Goal: Task Accomplishment & Management: Use online tool/utility

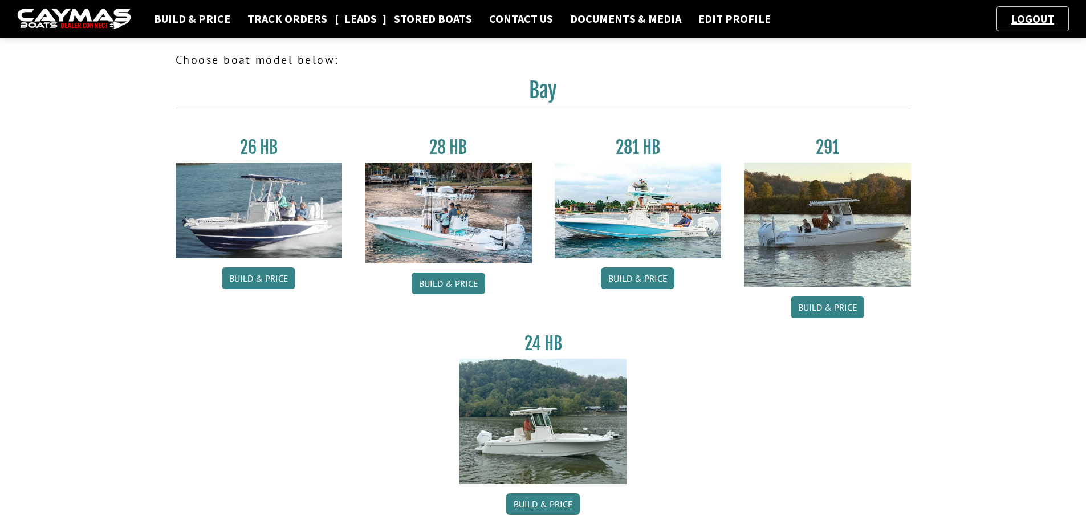
click at [362, 21] on link "Leads" at bounding box center [361, 18] width 44 height 15
click at [464, 277] on link "Build & Price" at bounding box center [449, 284] width 74 height 22
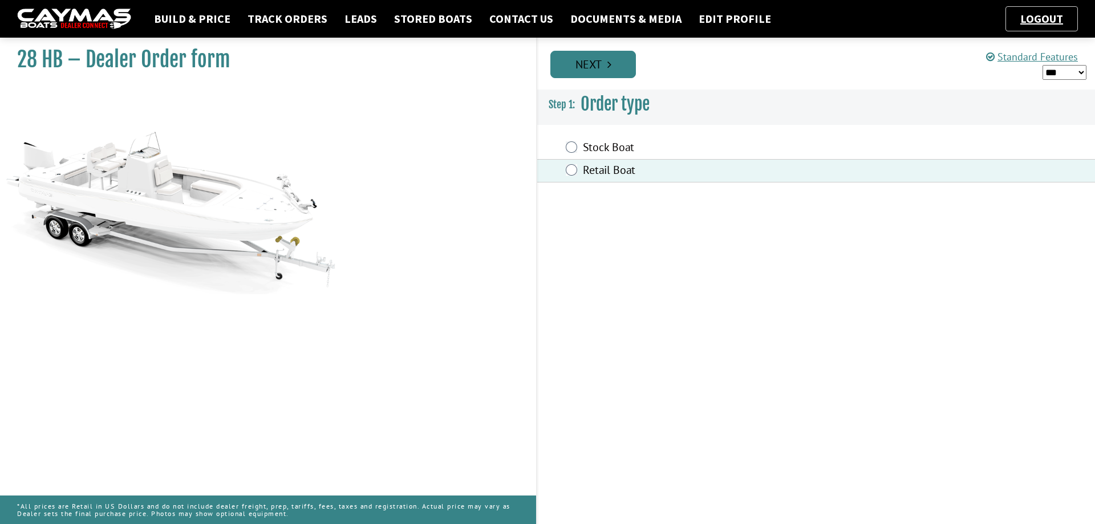
click at [590, 69] on link "Next" at bounding box center [593, 64] width 86 height 27
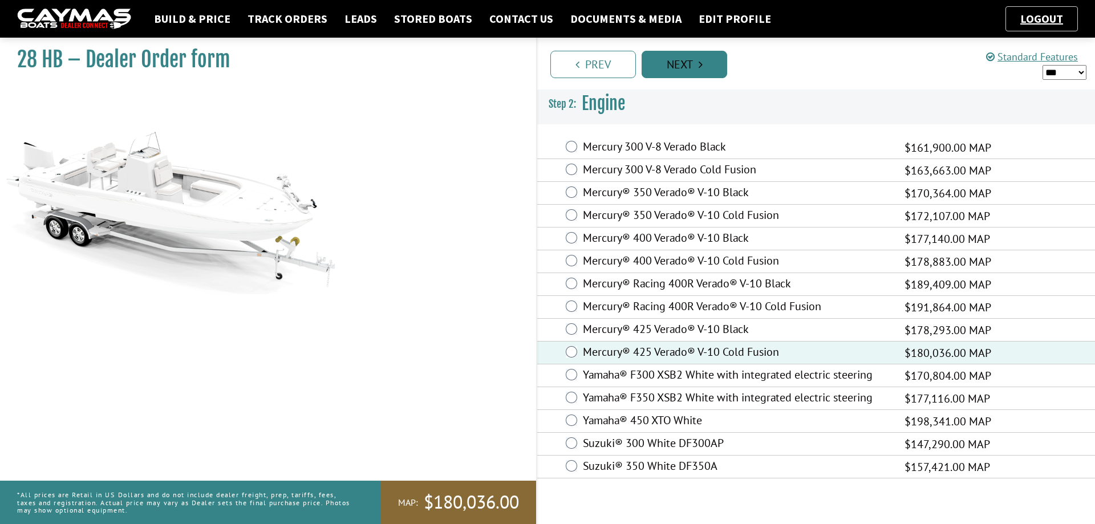
click at [697, 59] on link "Next" at bounding box center [685, 64] width 86 height 27
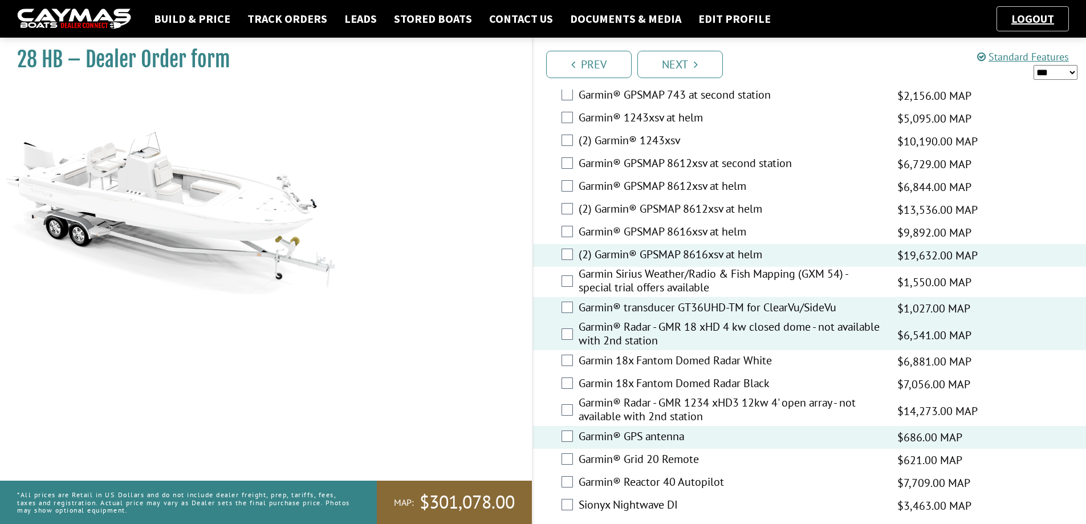
scroll to position [2658, 0]
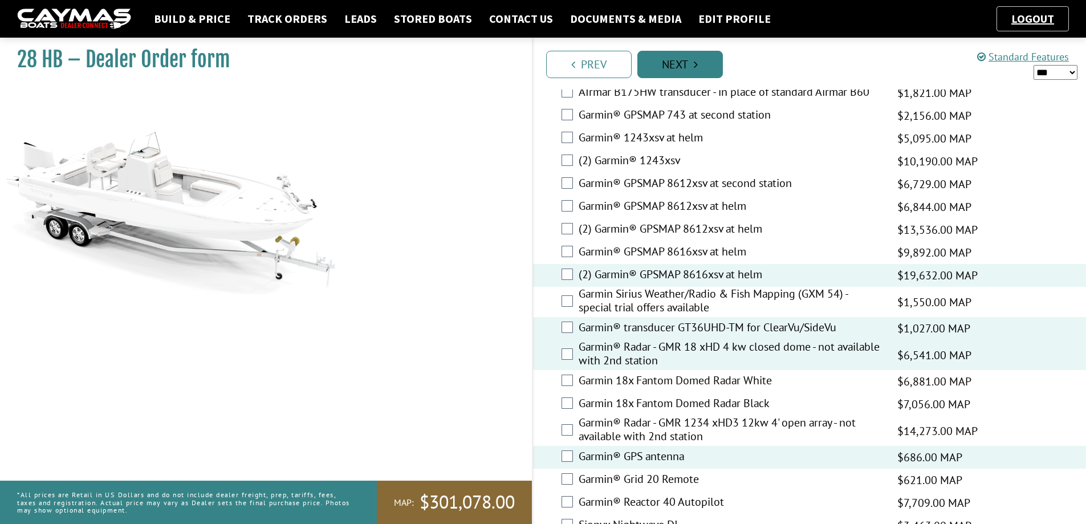
click at [707, 70] on link "Next" at bounding box center [681, 64] width 86 height 27
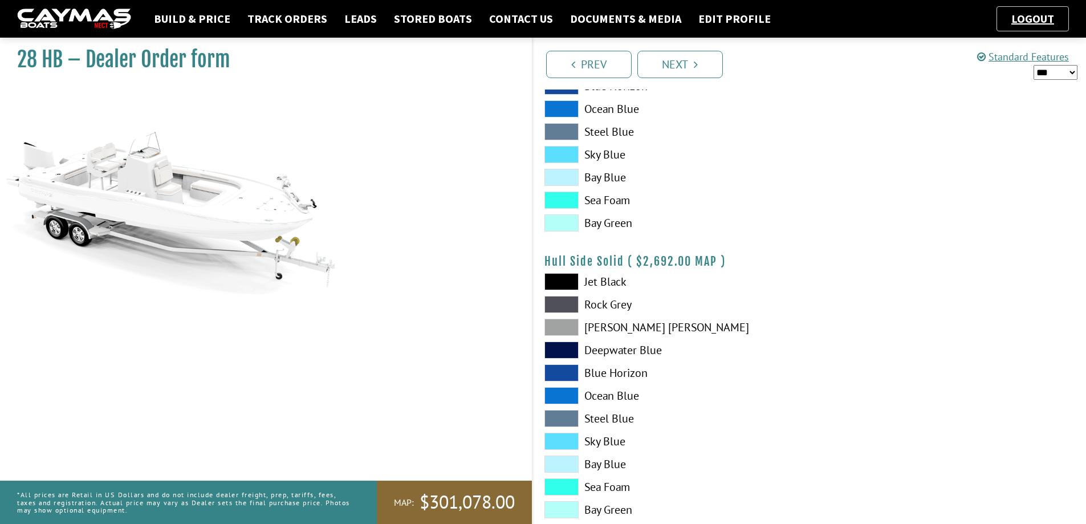
scroll to position [342, 0]
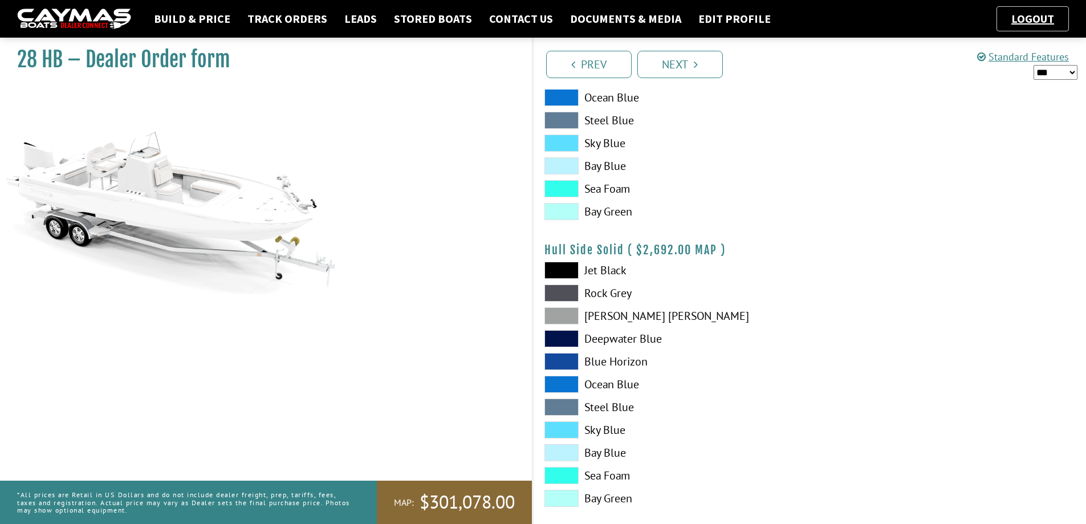
click at [573, 500] on span at bounding box center [562, 498] width 34 height 17
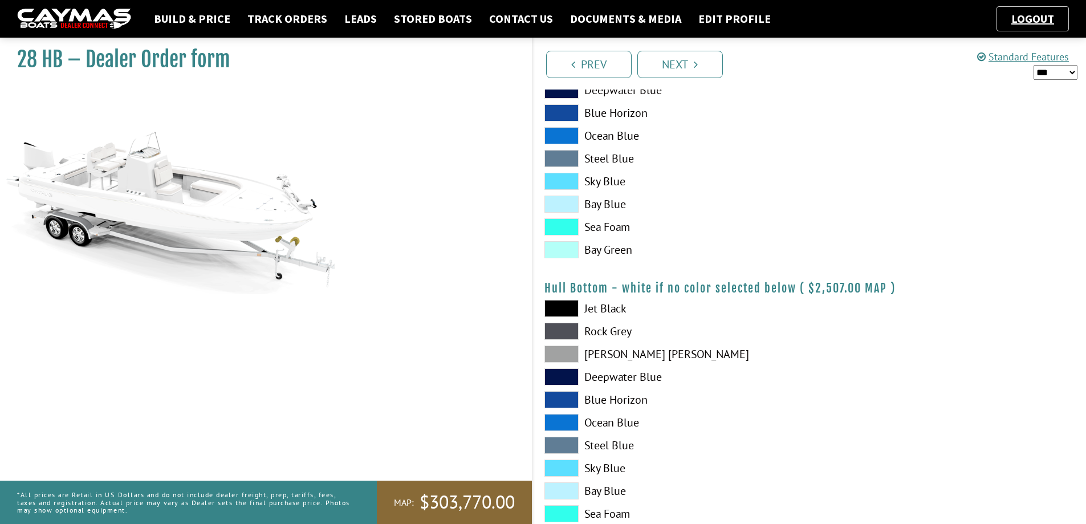
scroll to position [627, 0]
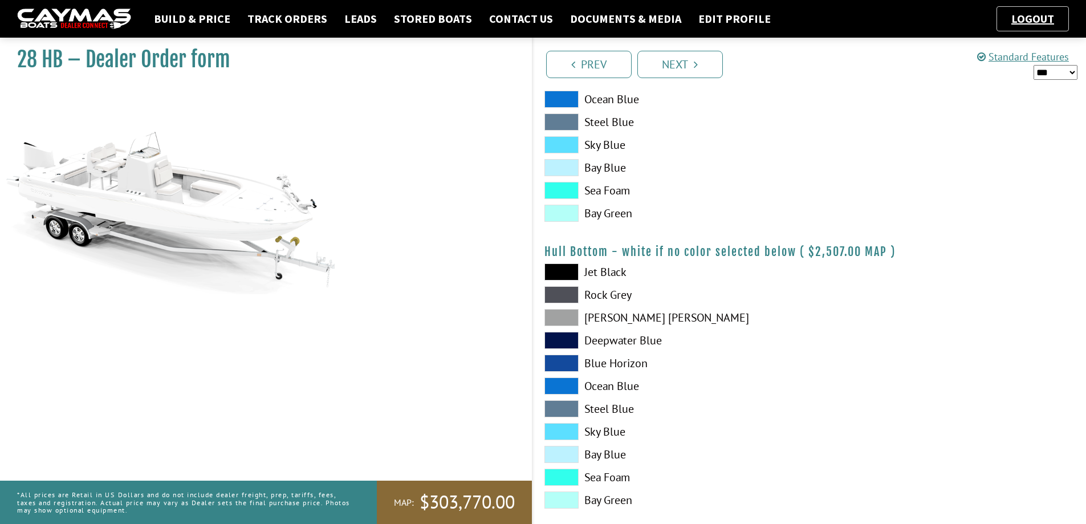
click at [555, 314] on span at bounding box center [562, 317] width 34 height 17
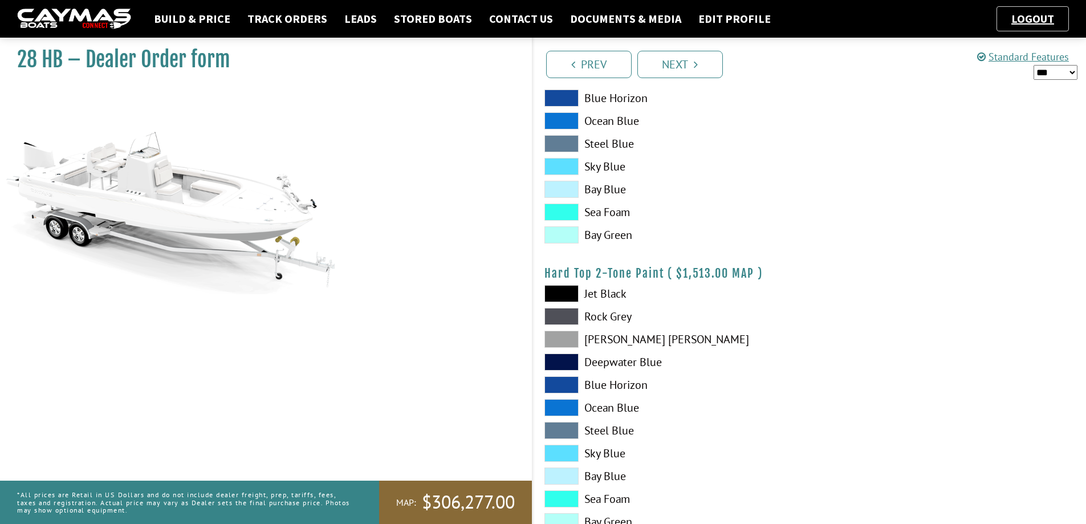
scroll to position [913, 0]
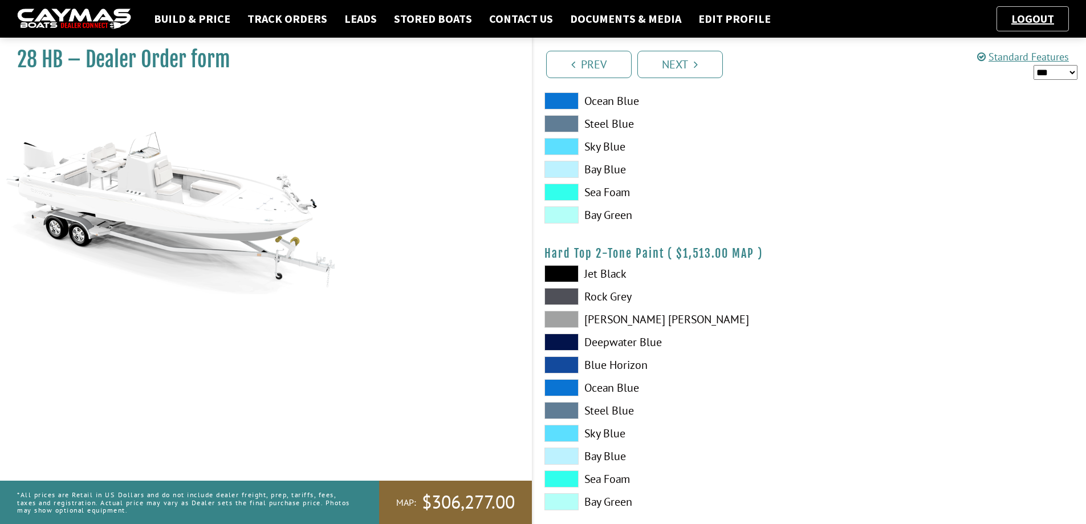
click at [570, 504] on span at bounding box center [562, 501] width 34 height 17
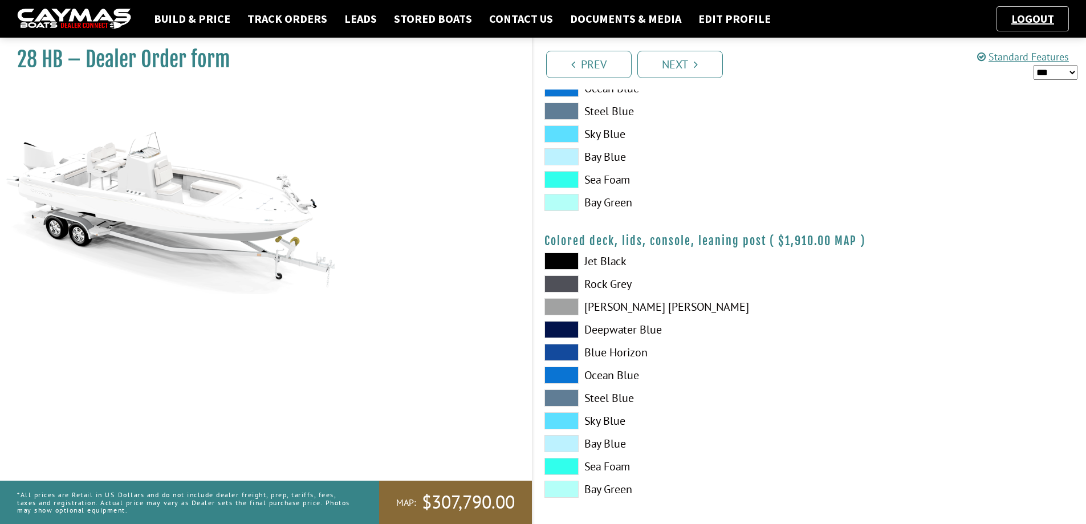
scroll to position [1219, 0]
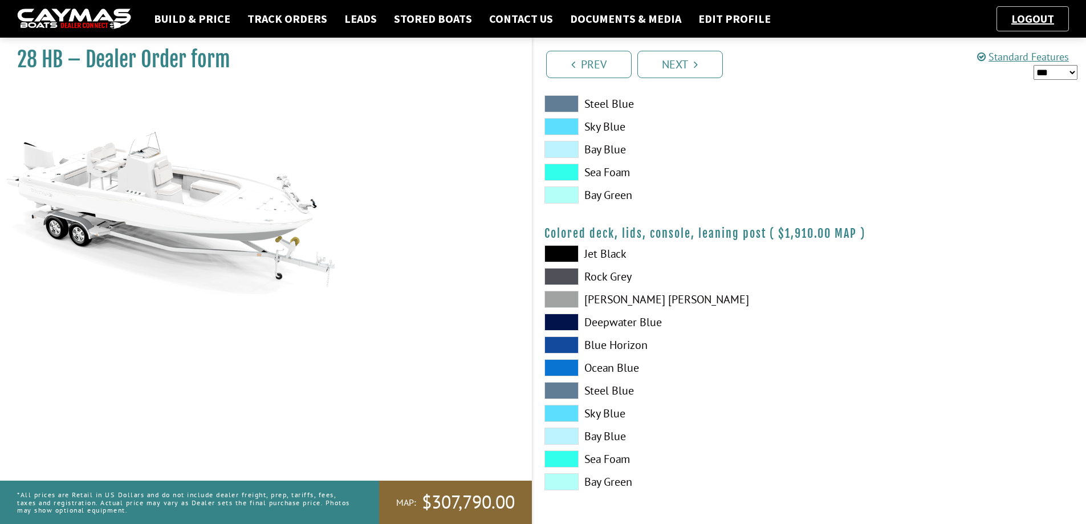
click at [570, 303] on span at bounding box center [562, 299] width 34 height 17
click at [1072, 76] on select "*** ****** ******" at bounding box center [1056, 72] width 44 height 15
select select "*"
click at [1034, 65] on select "*** ****** ******" at bounding box center [1056, 72] width 44 height 15
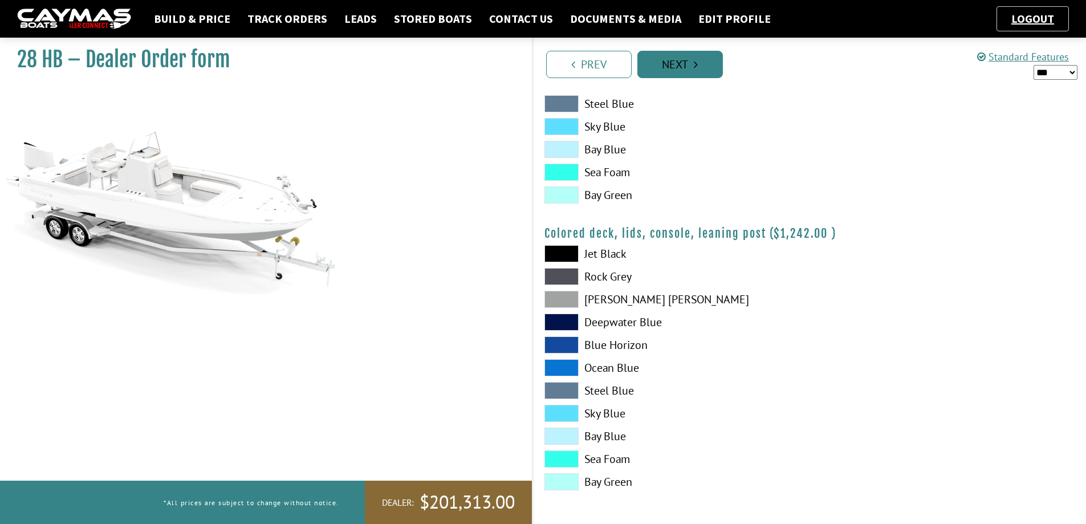
click at [700, 69] on link "Next" at bounding box center [681, 64] width 86 height 27
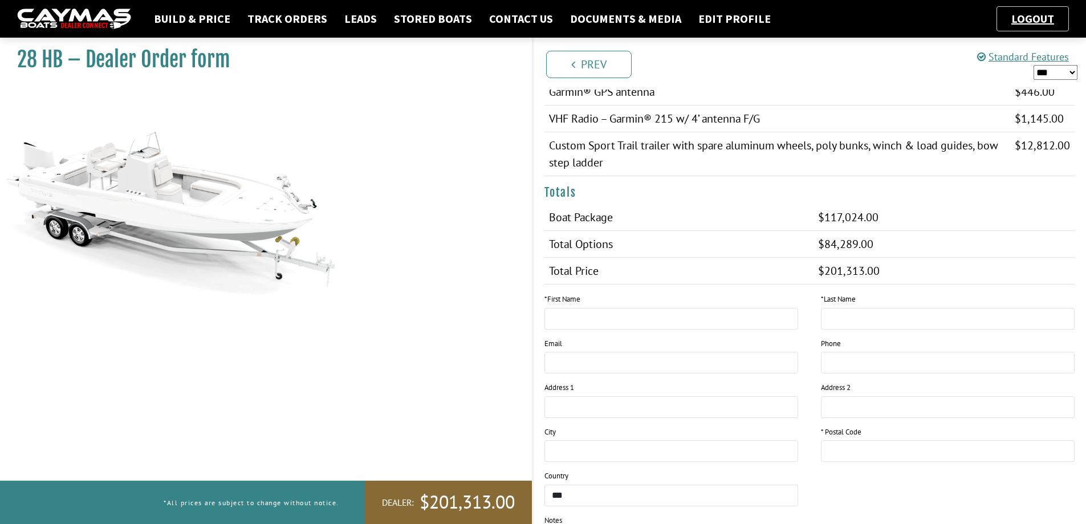
scroll to position [1084, 0]
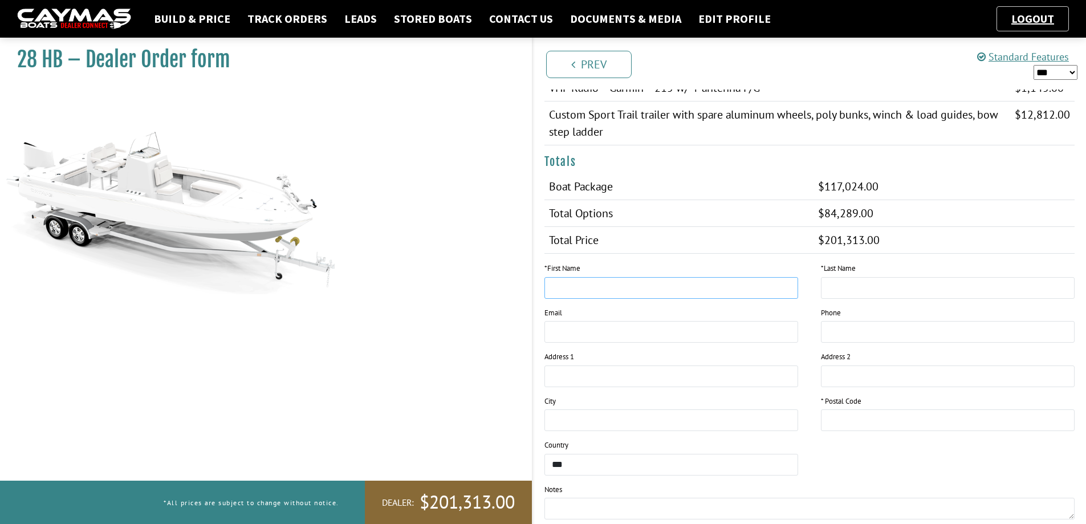
click at [583, 282] on input "text" at bounding box center [672, 288] width 254 height 22
type input "*****"
click at [885, 282] on input "text" at bounding box center [948, 288] width 254 height 22
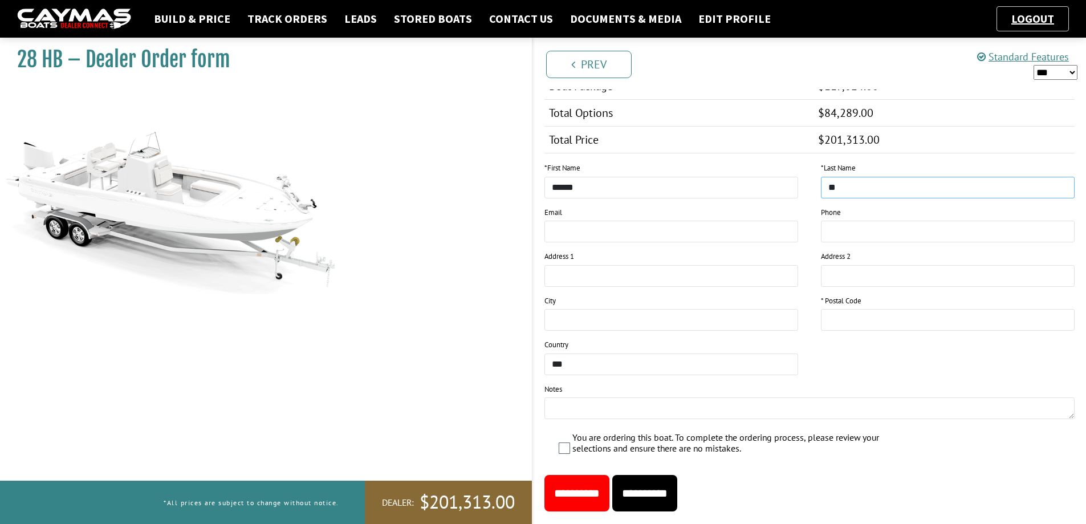
scroll to position [1210, 0]
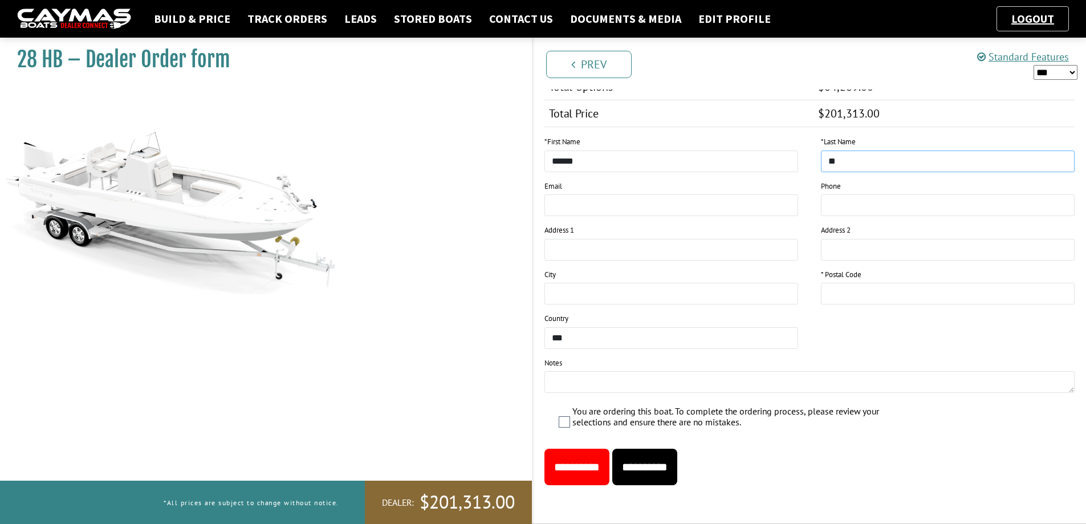
type input "*"
click at [879, 294] on input "text" at bounding box center [948, 294] width 254 height 22
type input "*****"
click at [671, 470] on input "**********" at bounding box center [645, 467] width 65 height 37
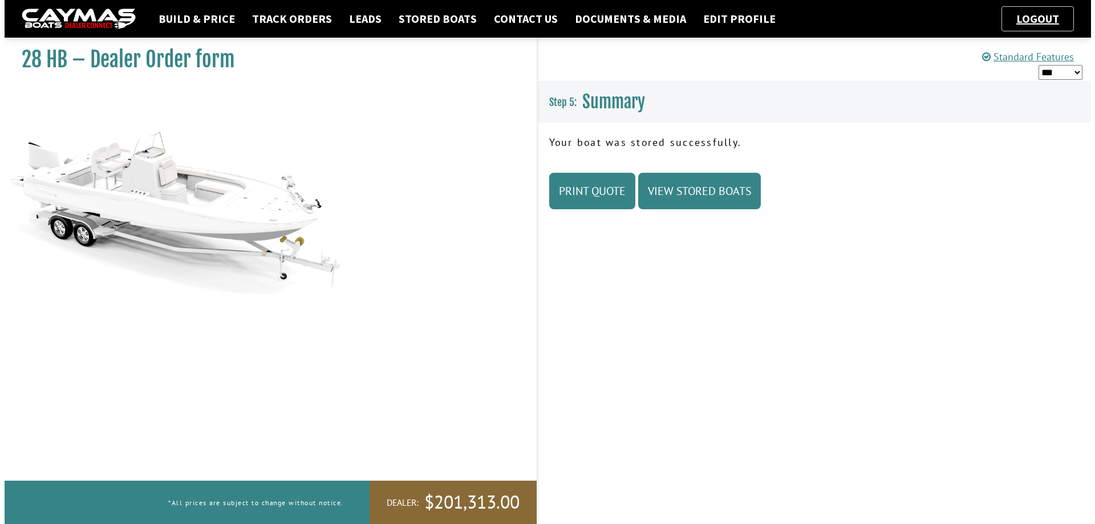
scroll to position [0, 0]
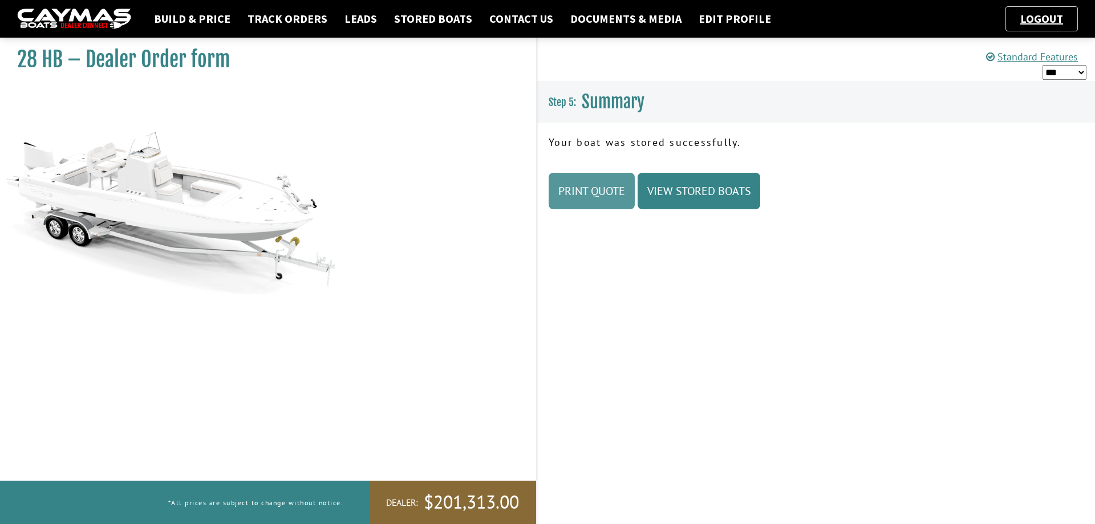
click at [595, 197] on link "Print Quote" at bounding box center [592, 191] width 86 height 37
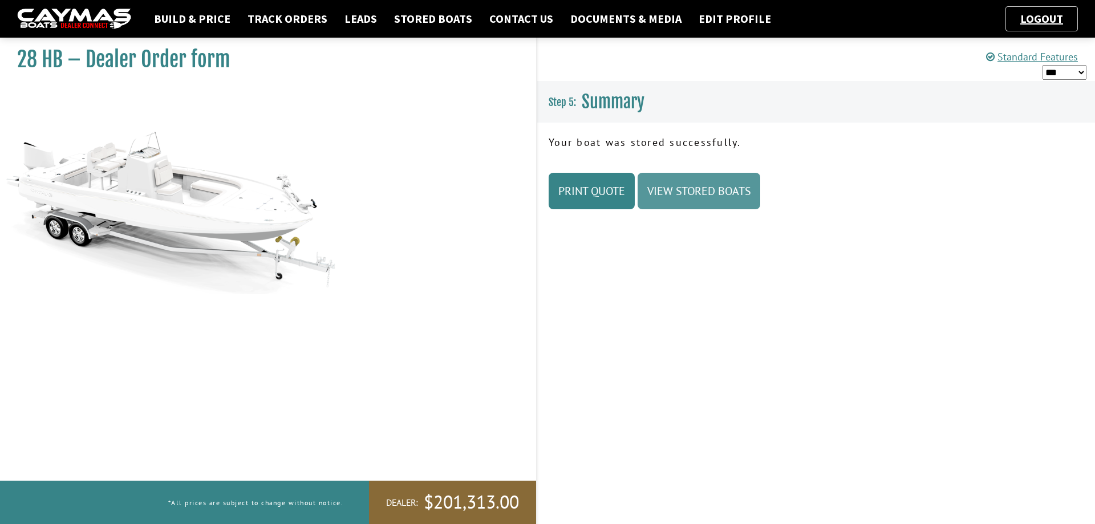
click at [721, 192] on link "View Stored Boats" at bounding box center [699, 191] width 123 height 37
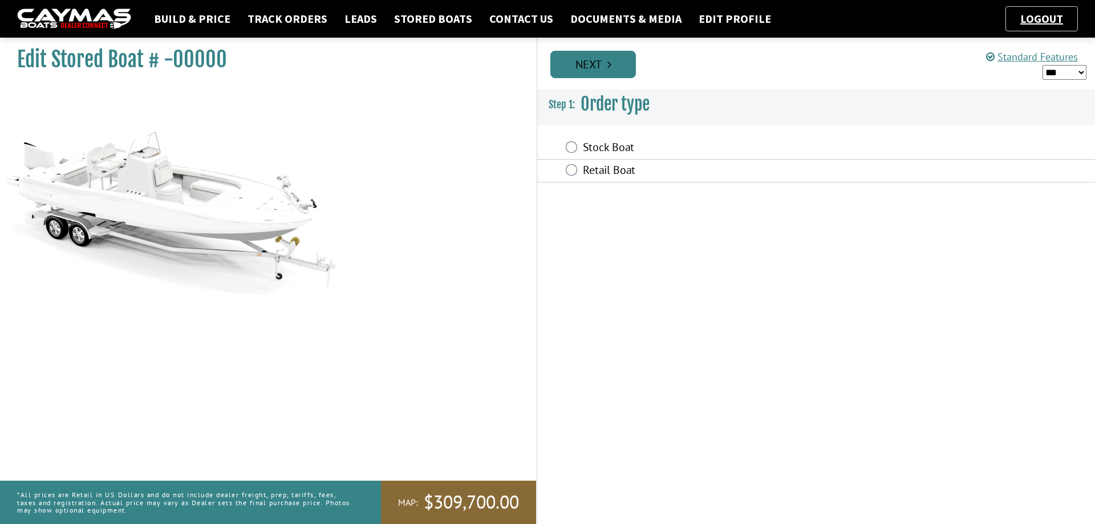
click at [605, 69] on link "Next" at bounding box center [593, 64] width 86 height 27
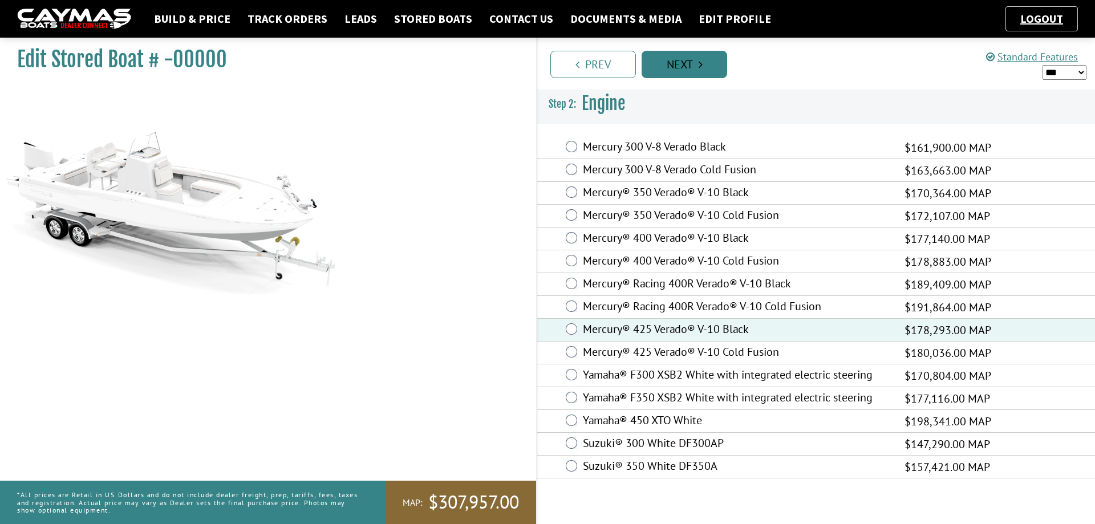
click at [688, 67] on link "Next" at bounding box center [685, 64] width 86 height 27
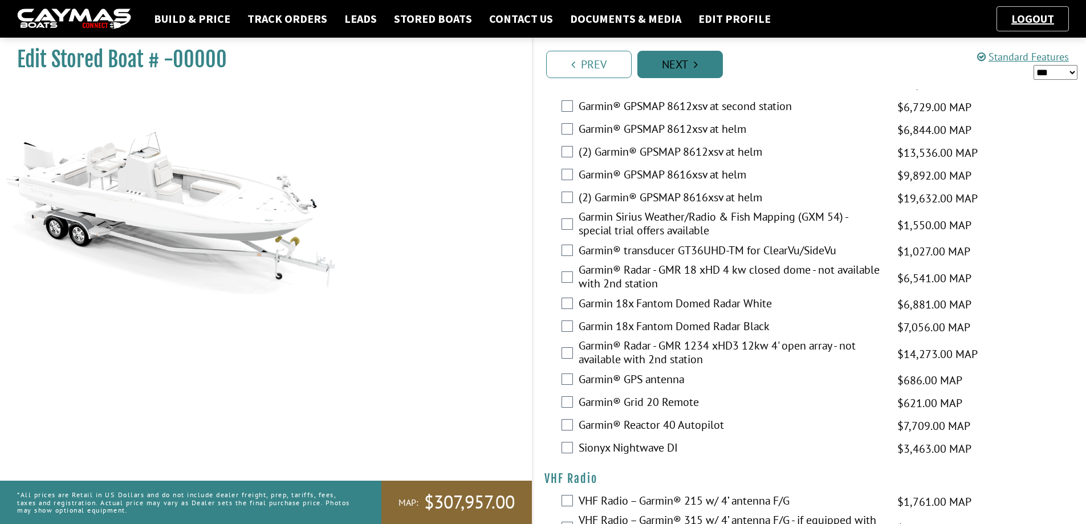
scroll to position [2715, 0]
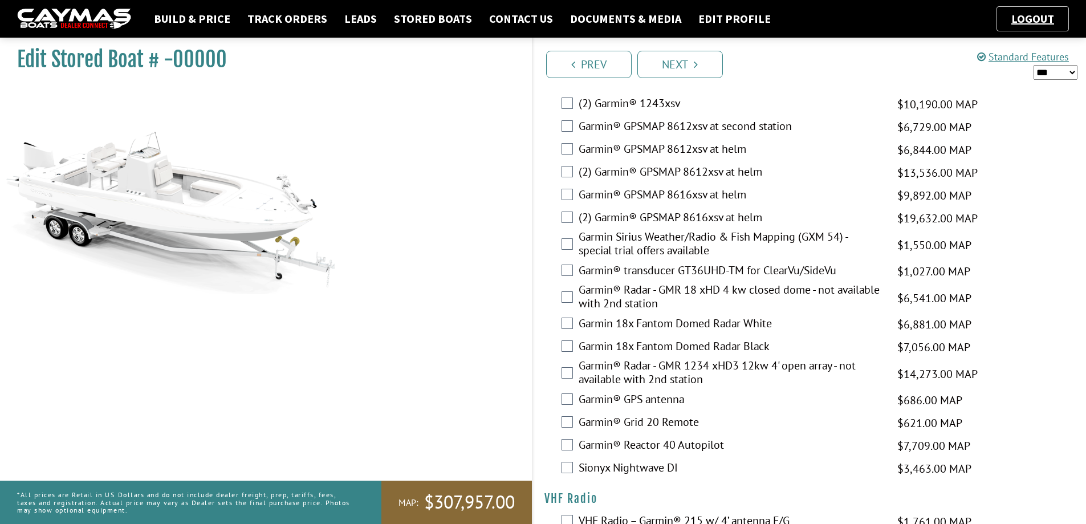
click at [1076, 70] on select "*** ****** ******" at bounding box center [1056, 72] width 44 height 15
select select "*"
click at [1034, 65] on select "*** ****** ******" at bounding box center [1056, 72] width 44 height 15
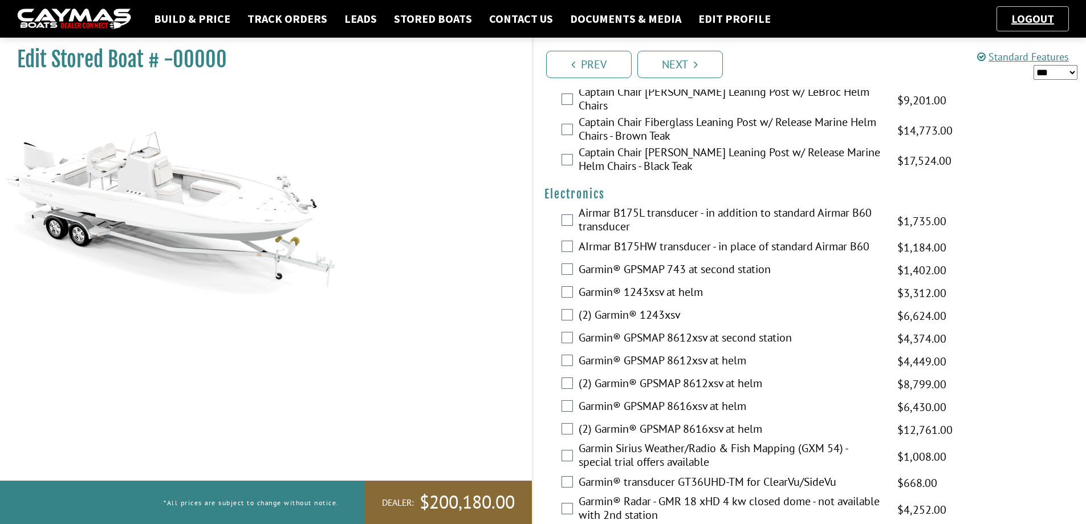
scroll to position [2487, 0]
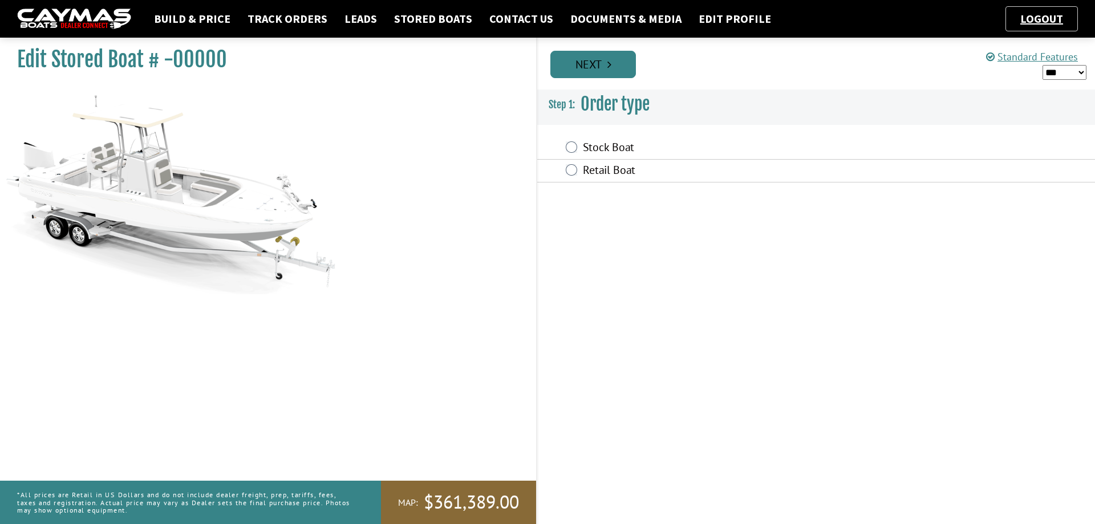
click at [611, 67] on icon "Pagination" at bounding box center [609, 64] width 4 height 11
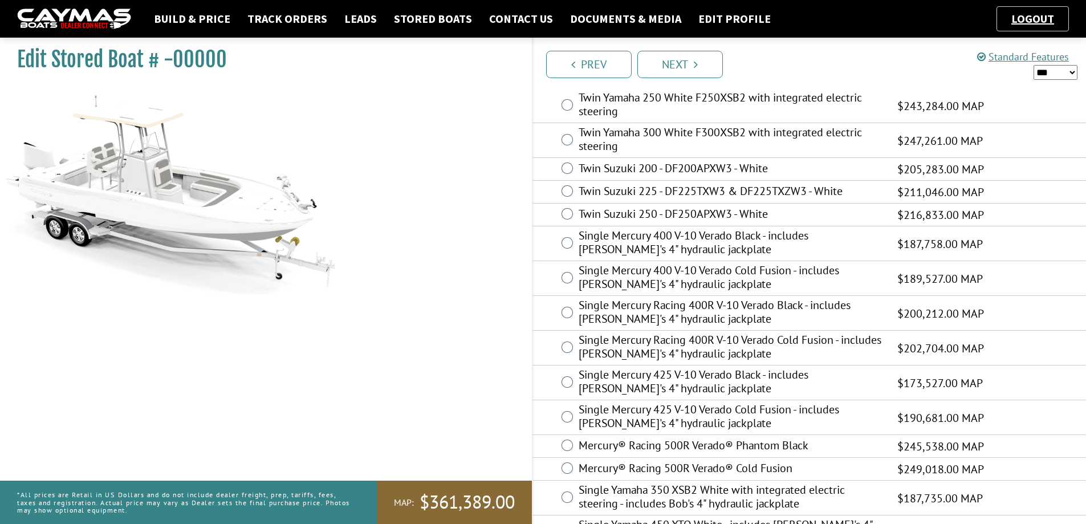
scroll to position [221, 0]
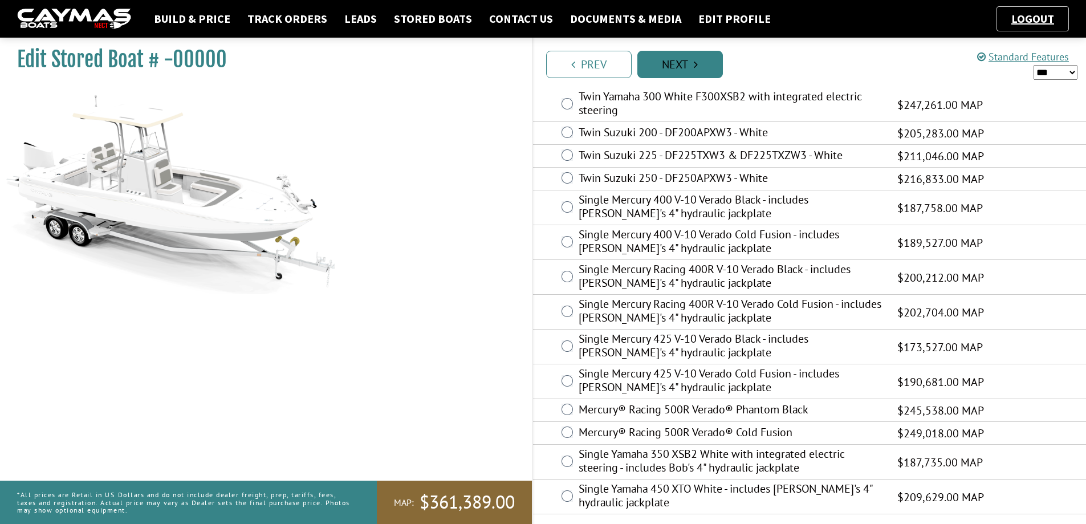
click at [703, 68] on link "Next" at bounding box center [681, 64] width 86 height 27
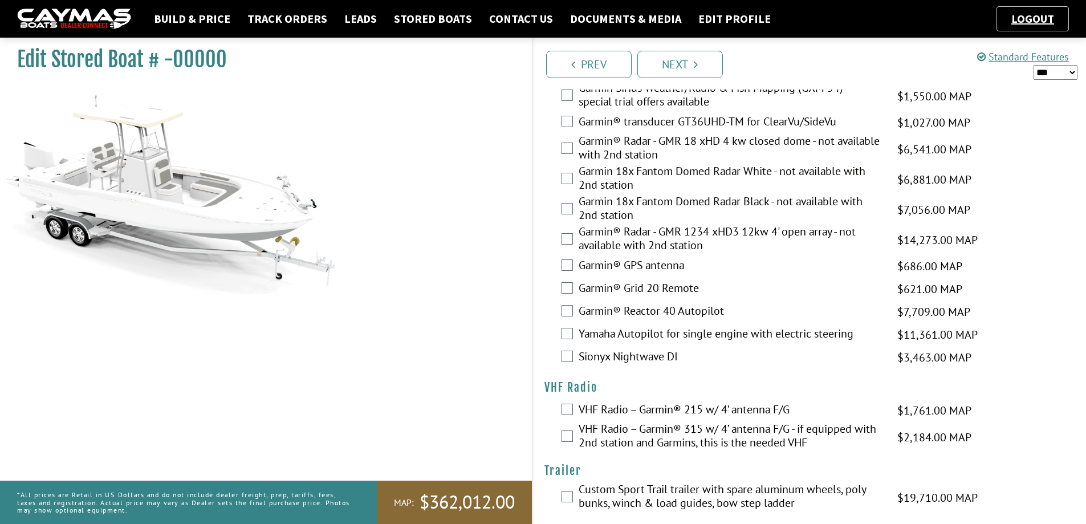
scroll to position [3140, 0]
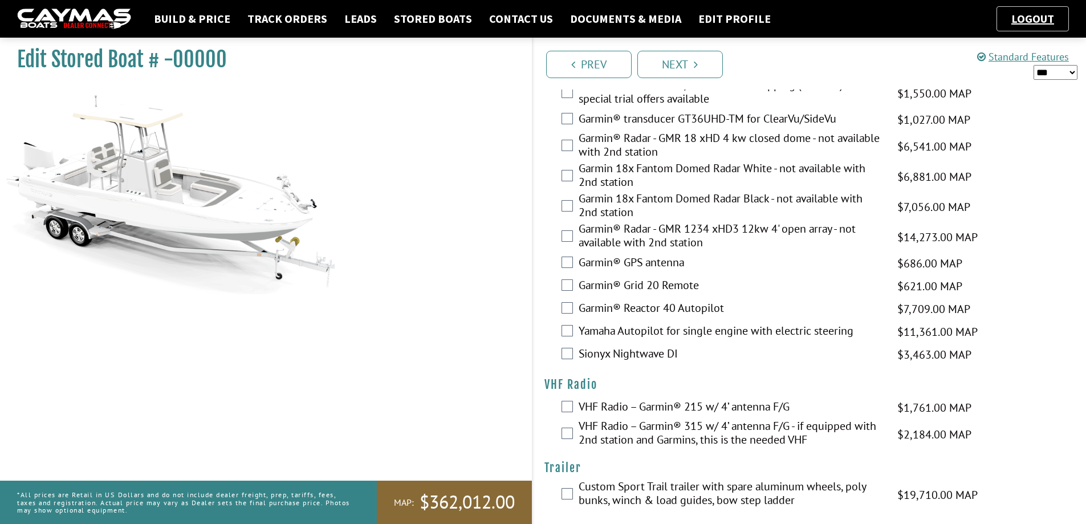
click at [1073, 74] on select "*** ****** ******" at bounding box center [1056, 72] width 44 height 15
select select "*"
click at [1034, 65] on select "*** ****** ******" at bounding box center [1056, 72] width 44 height 15
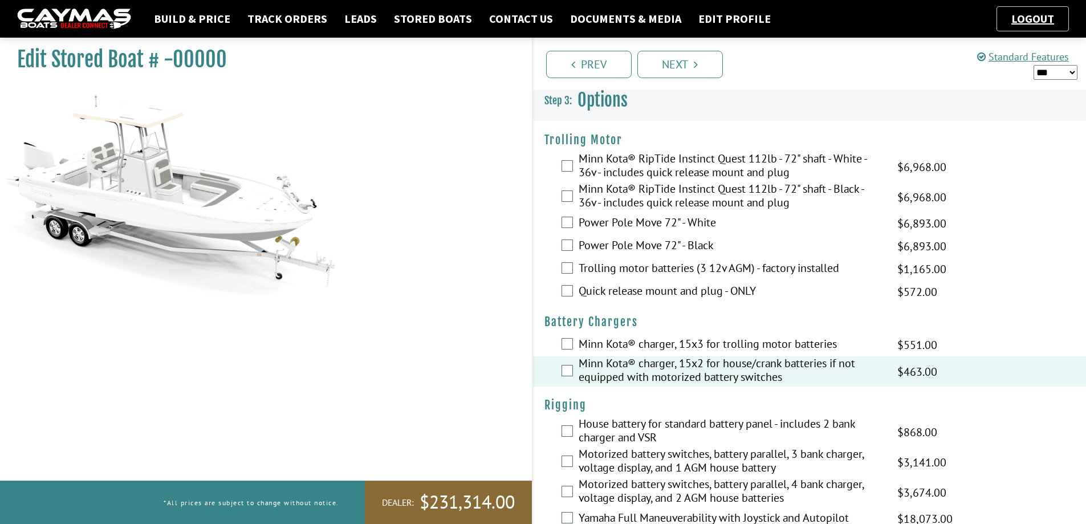
scroll to position [0, 0]
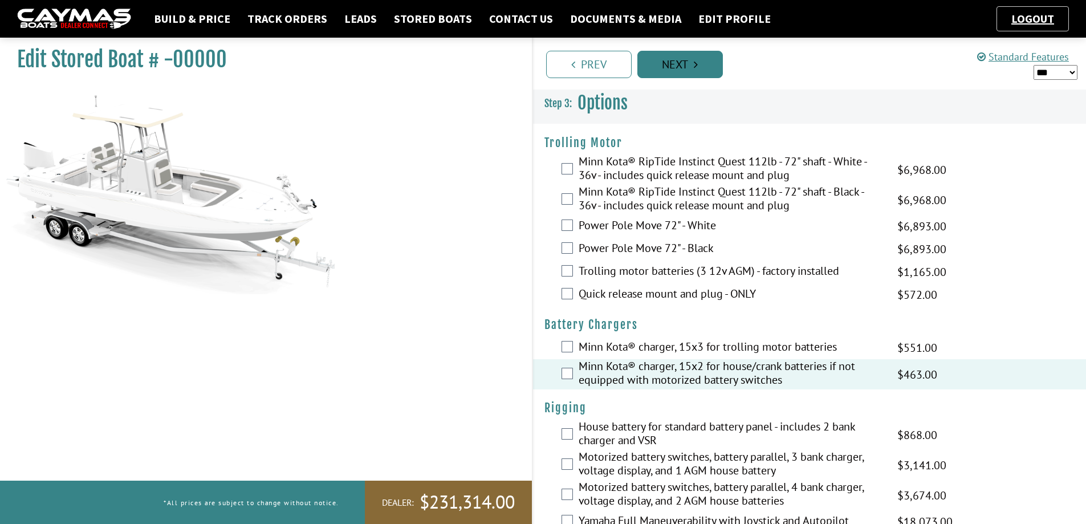
click at [691, 59] on link "Next" at bounding box center [681, 64] width 86 height 27
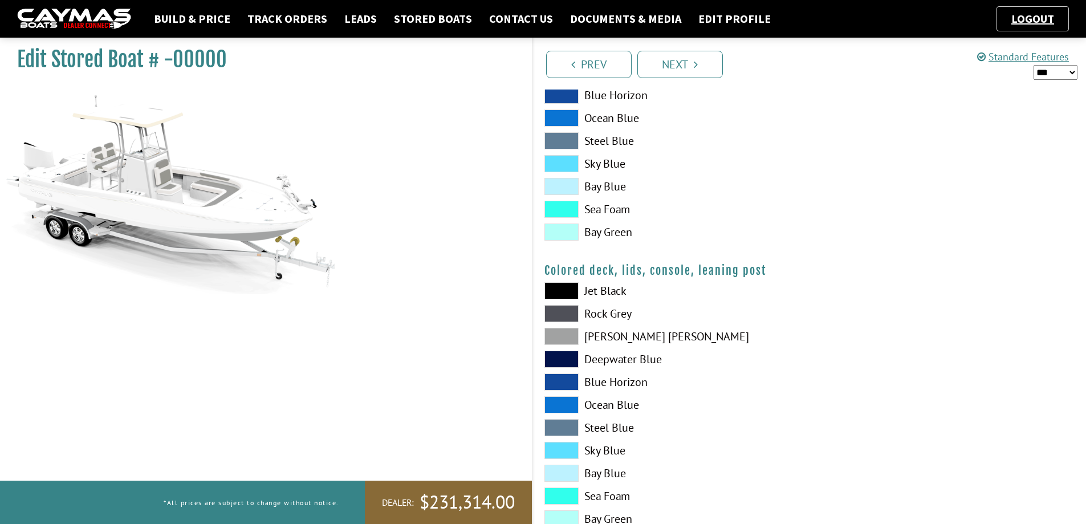
scroll to position [1162, 0]
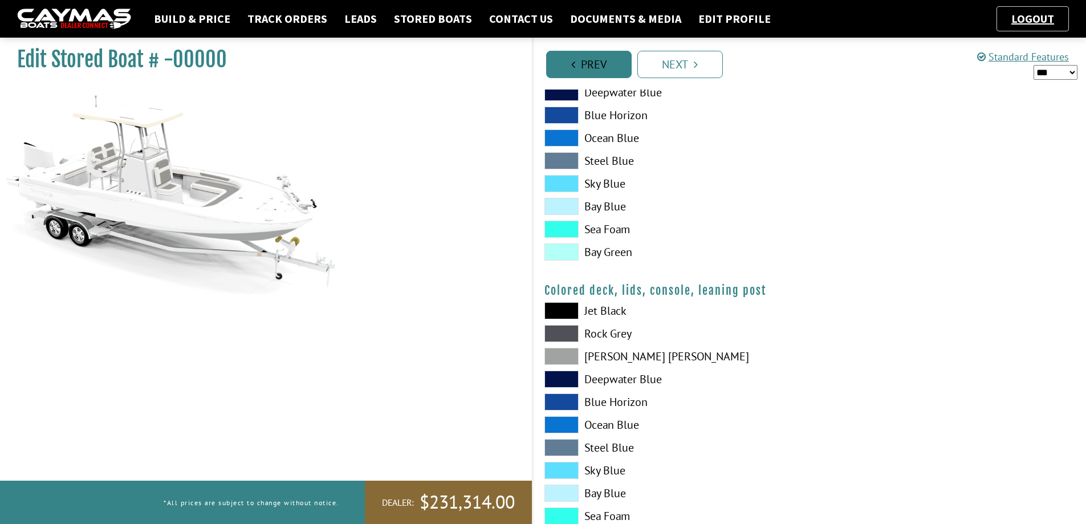
click at [566, 69] on link "Prev" at bounding box center [589, 64] width 86 height 27
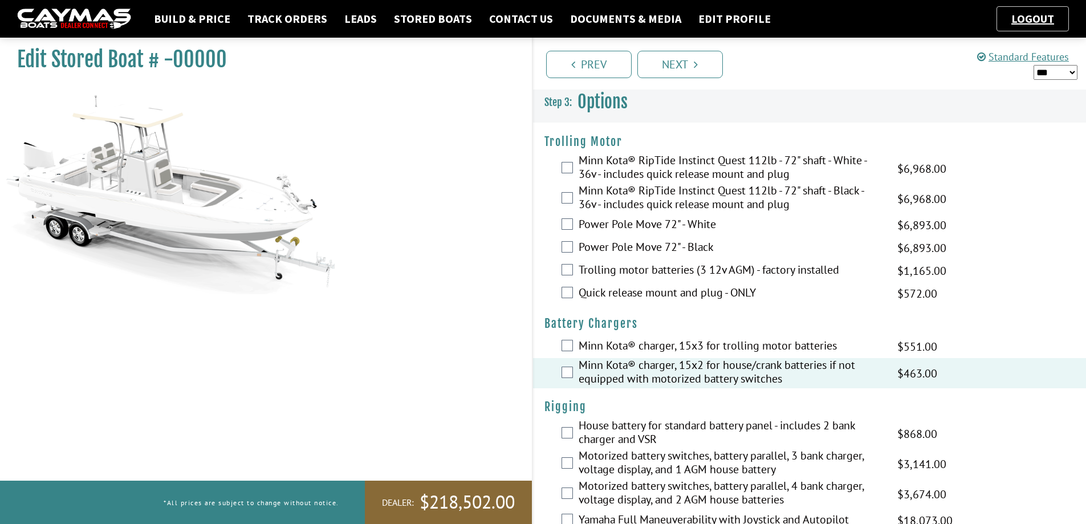
scroll to position [0, 0]
click at [716, 63] on link "Next" at bounding box center [681, 64] width 86 height 27
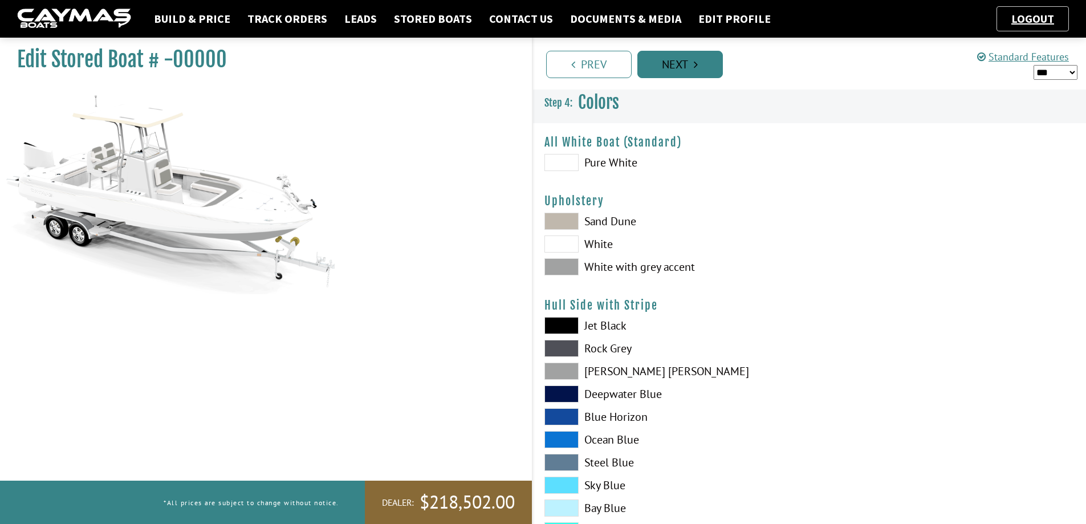
click at [716, 63] on link "Next" at bounding box center [681, 64] width 86 height 27
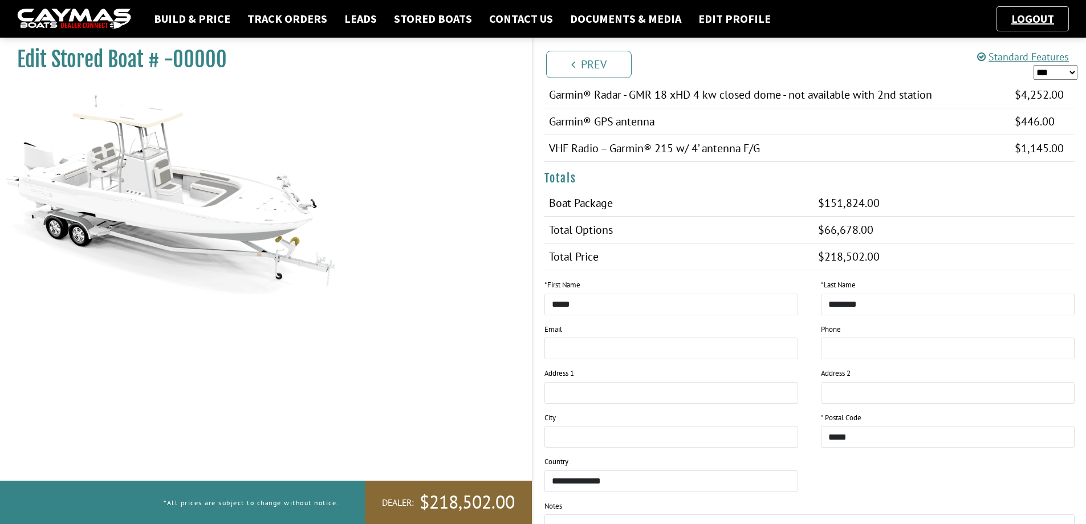
scroll to position [1099, 0]
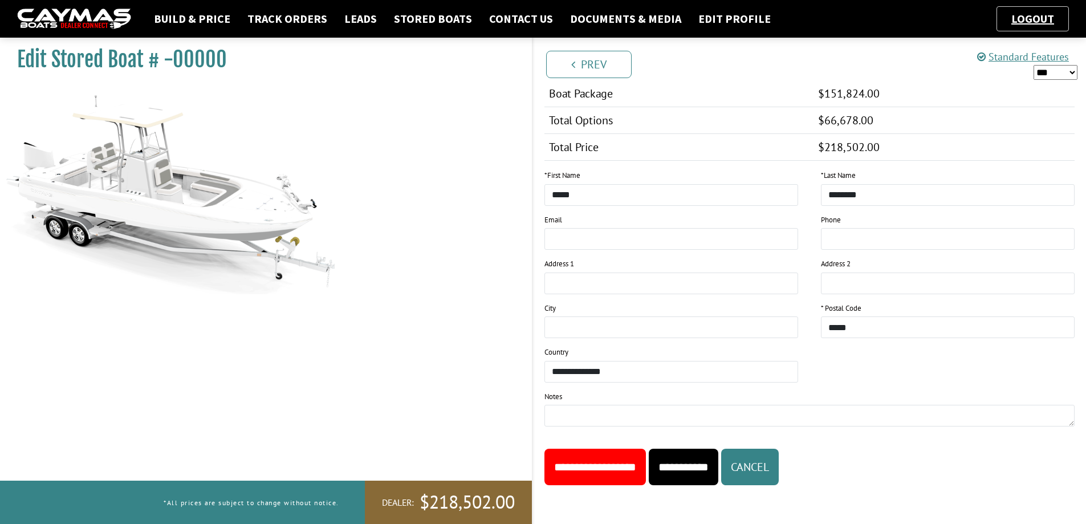
click at [622, 470] on input "**********" at bounding box center [596, 467] width 102 height 37
